Goal: Participate in discussion

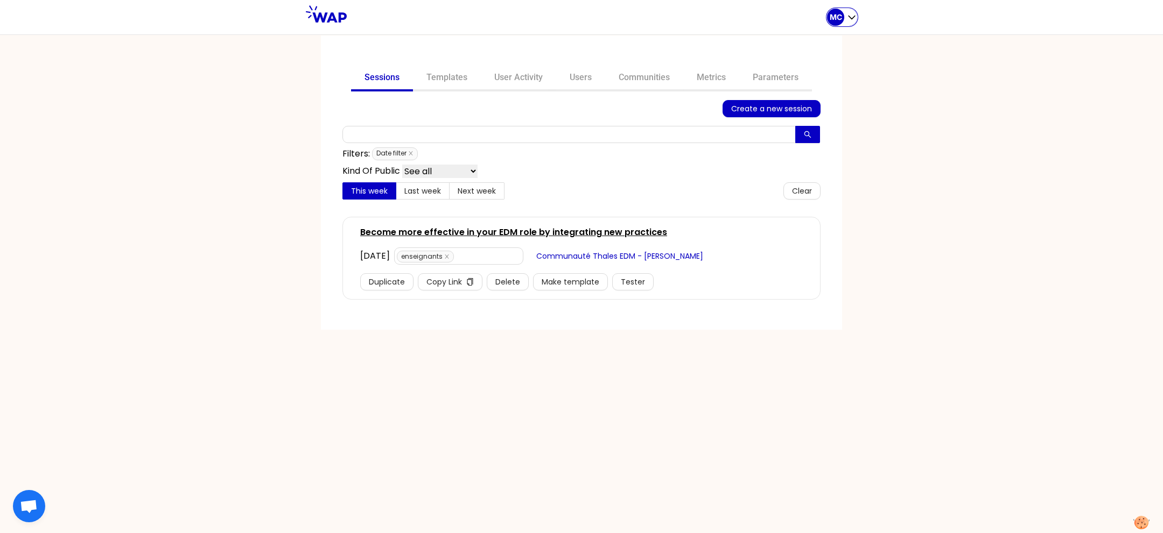
click at [832, 12] on p "MC" at bounding box center [836, 17] width 12 height 11
click at [827, 29] on div "MC All sessions Home page My profile Logout" at bounding box center [842, 17] width 30 height 34
click at [821, 39] on div "Sessions Templates User Activity Users Communities Metrics Parameters Create a …" at bounding box center [581, 183] width 521 height 294
click at [632, 78] on link "Communities" at bounding box center [644, 79] width 78 height 26
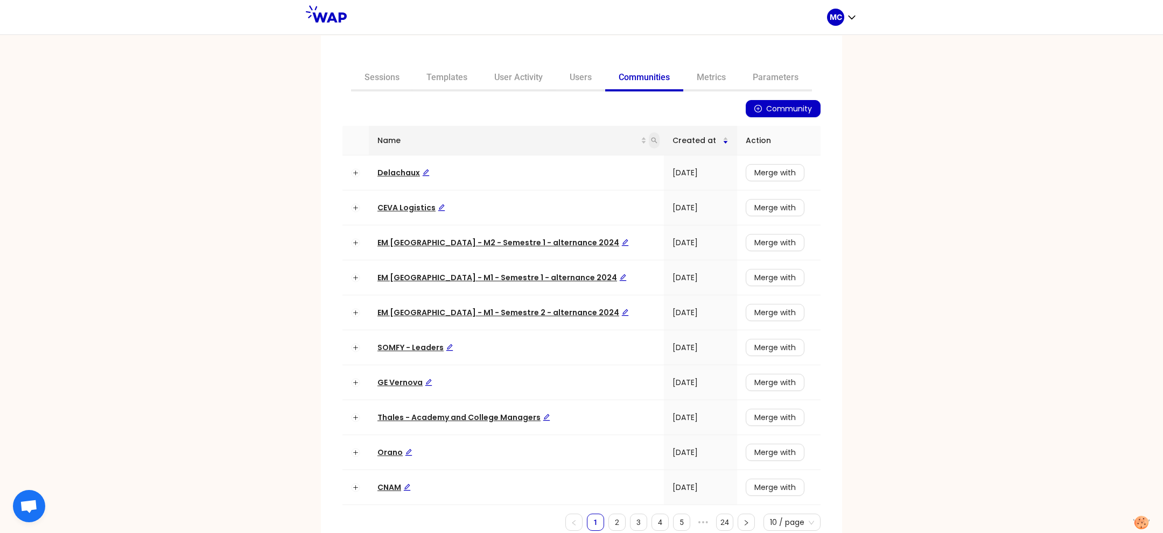
click at [651, 138] on icon "search" at bounding box center [654, 140] width 6 height 6
type input "somfy"
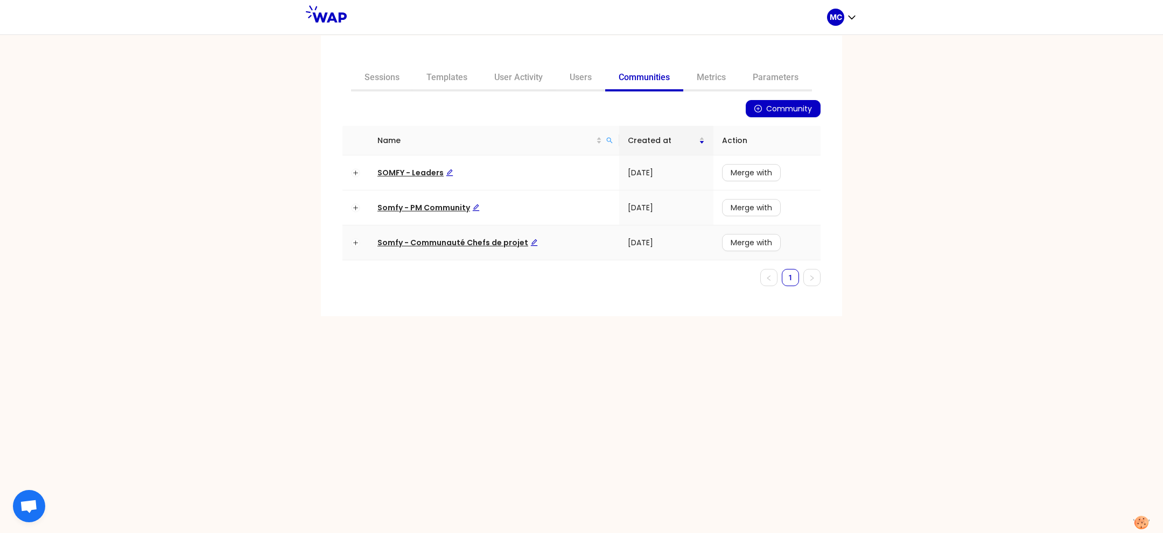
click at [413, 235] on td "Somfy - Communauté Chefs de projet" at bounding box center [494, 243] width 250 height 35
click at [413, 237] on span "Somfy - Communauté Chefs de projet" at bounding box center [457, 242] width 160 height 11
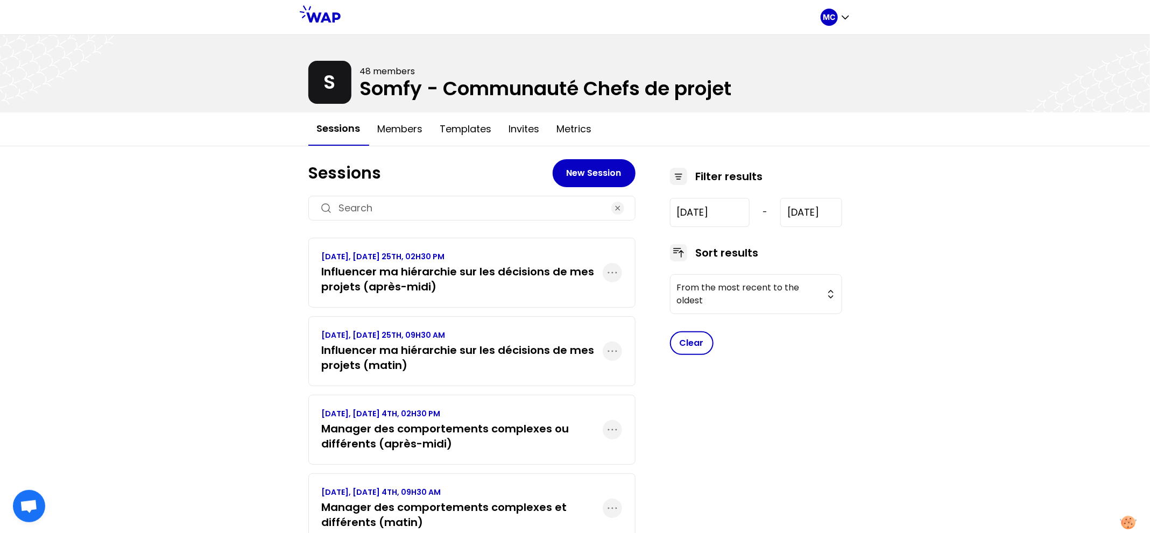
click at [272, 305] on div "MC S 48 members Somfy - Communauté Chefs de projet Sessions Members Templates I…" at bounding box center [575, 352] width 1150 height 705
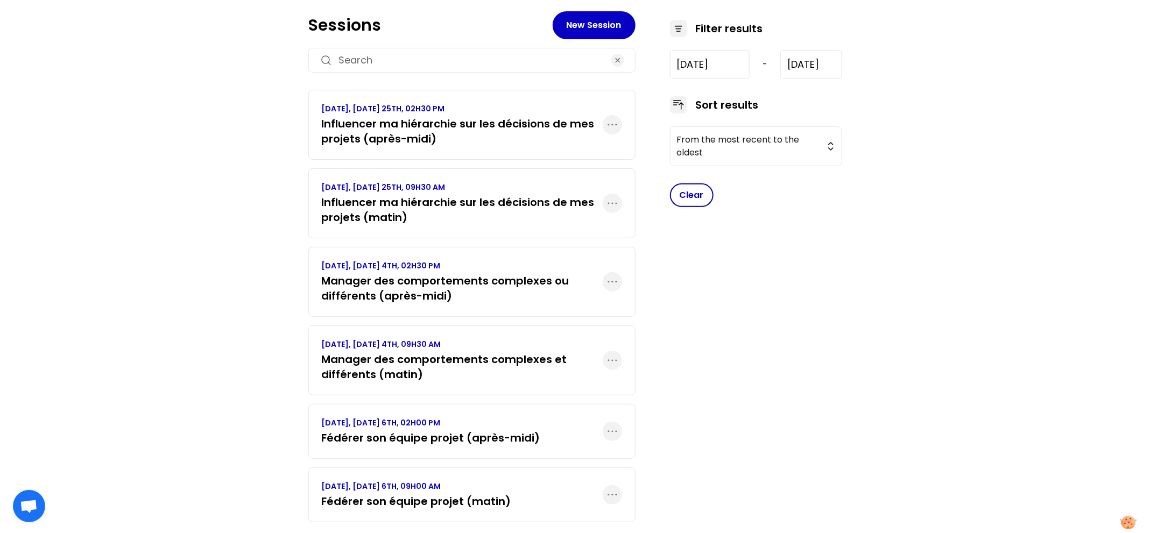
scroll to position [145, 0]
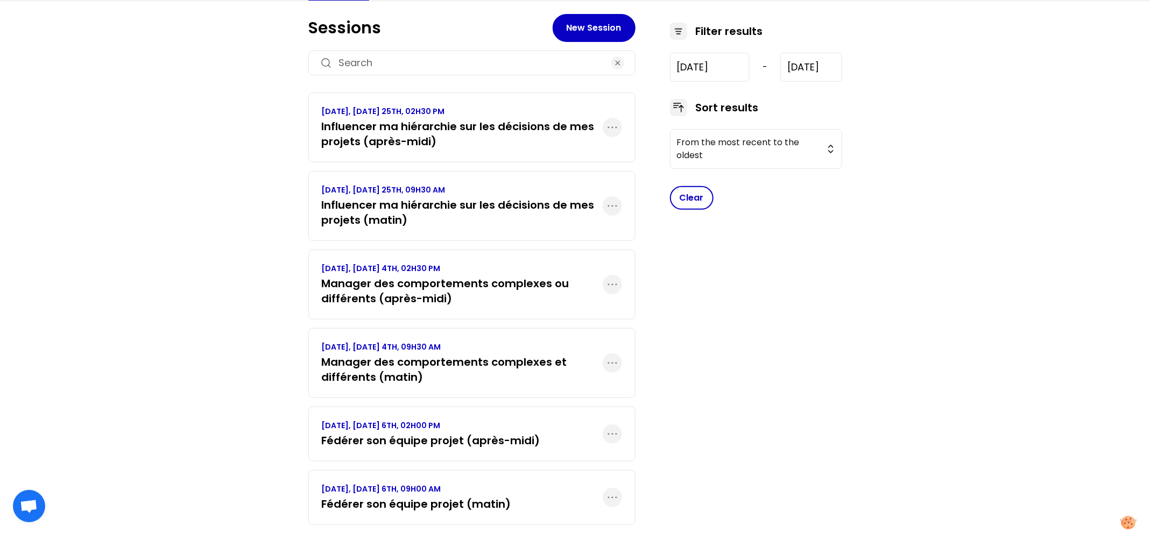
click at [482, 192] on p "[DATE], [DATE] 25TH, 09H30 AM" at bounding box center [462, 190] width 281 height 11
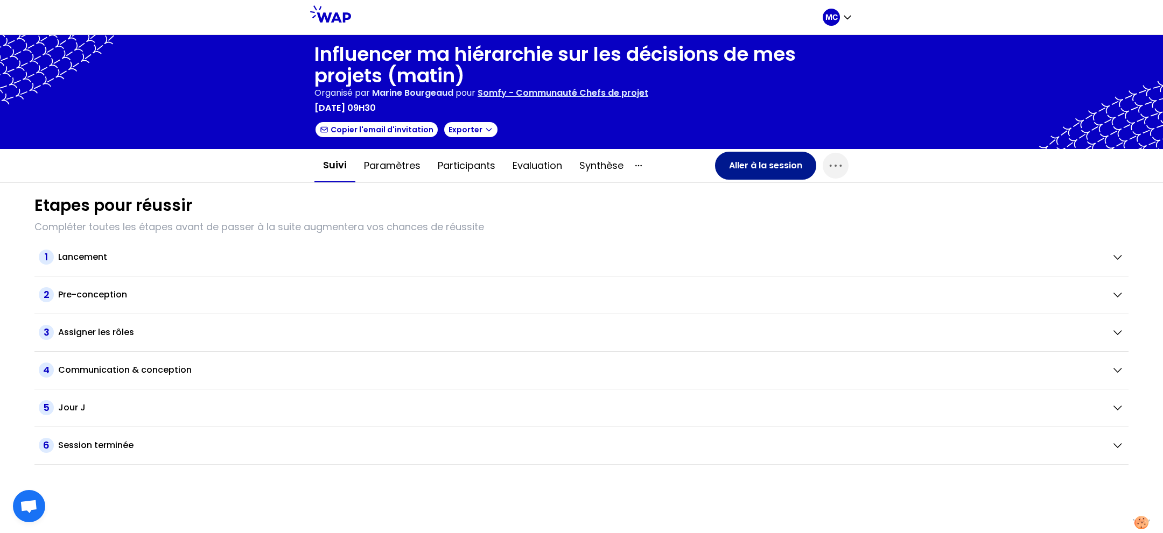
click at [737, 167] on button "Aller à la session" at bounding box center [765, 166] width 101 height 28
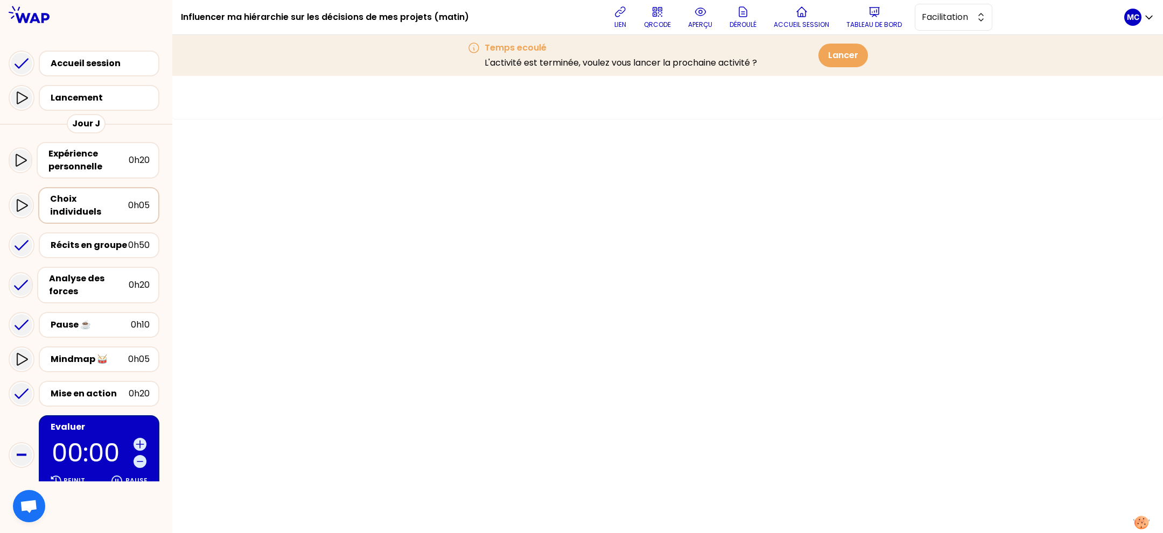
click at [95, 188] on div "Choix individuels 0h05" at bounding box center [98, 205] width 121 height 37
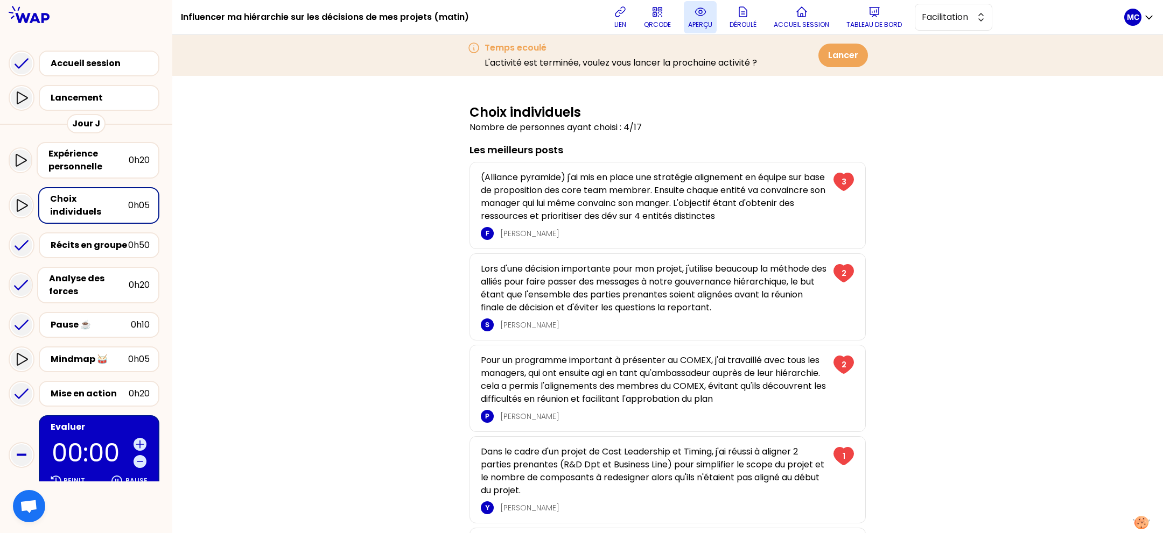
click at [700, 25] on p "aperçu" at bounding box center [700, 24] width 24 height 9
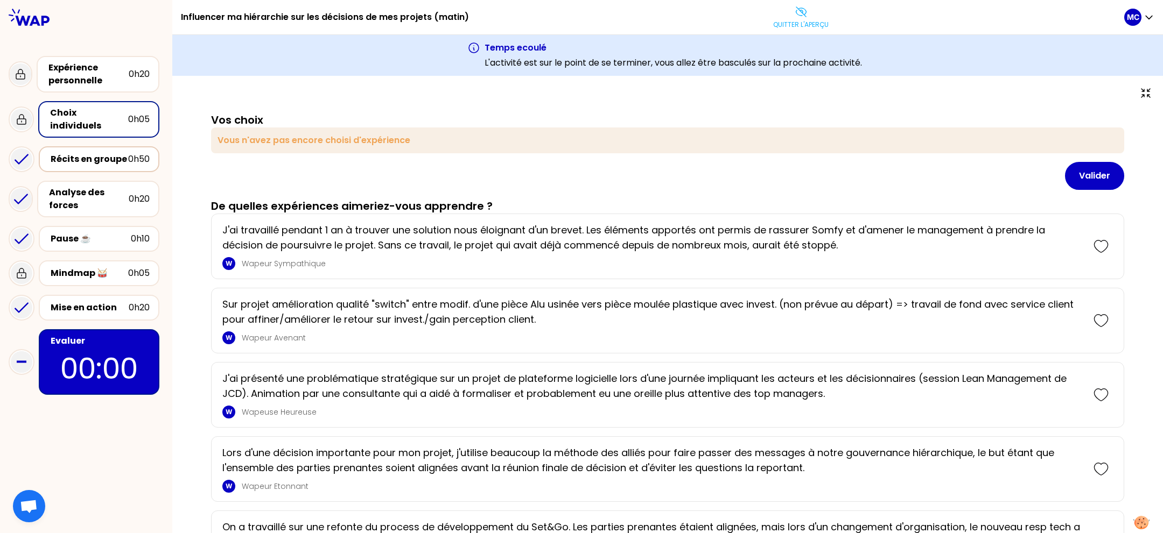
click at [89, 159] on div "Récits en groupe 0h50" at bounding box center [99, 159] width 121 height 26
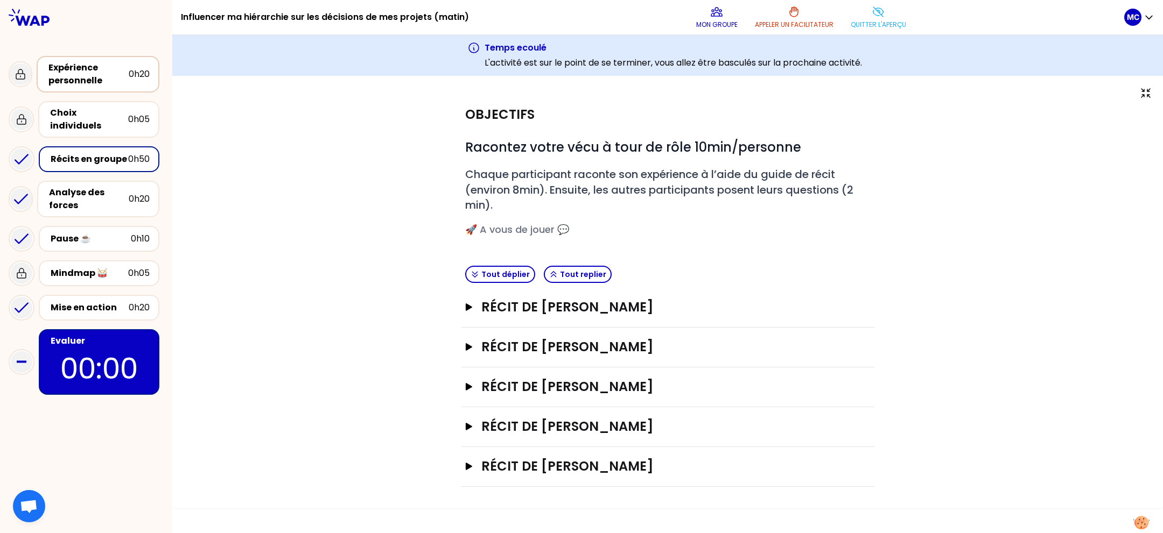
click at [74, 85] on div "Expérience personnelle" at bounding box center [88, 74] width 80 height 26
